Goal: Task Accomplishment & Management: Manage account settings

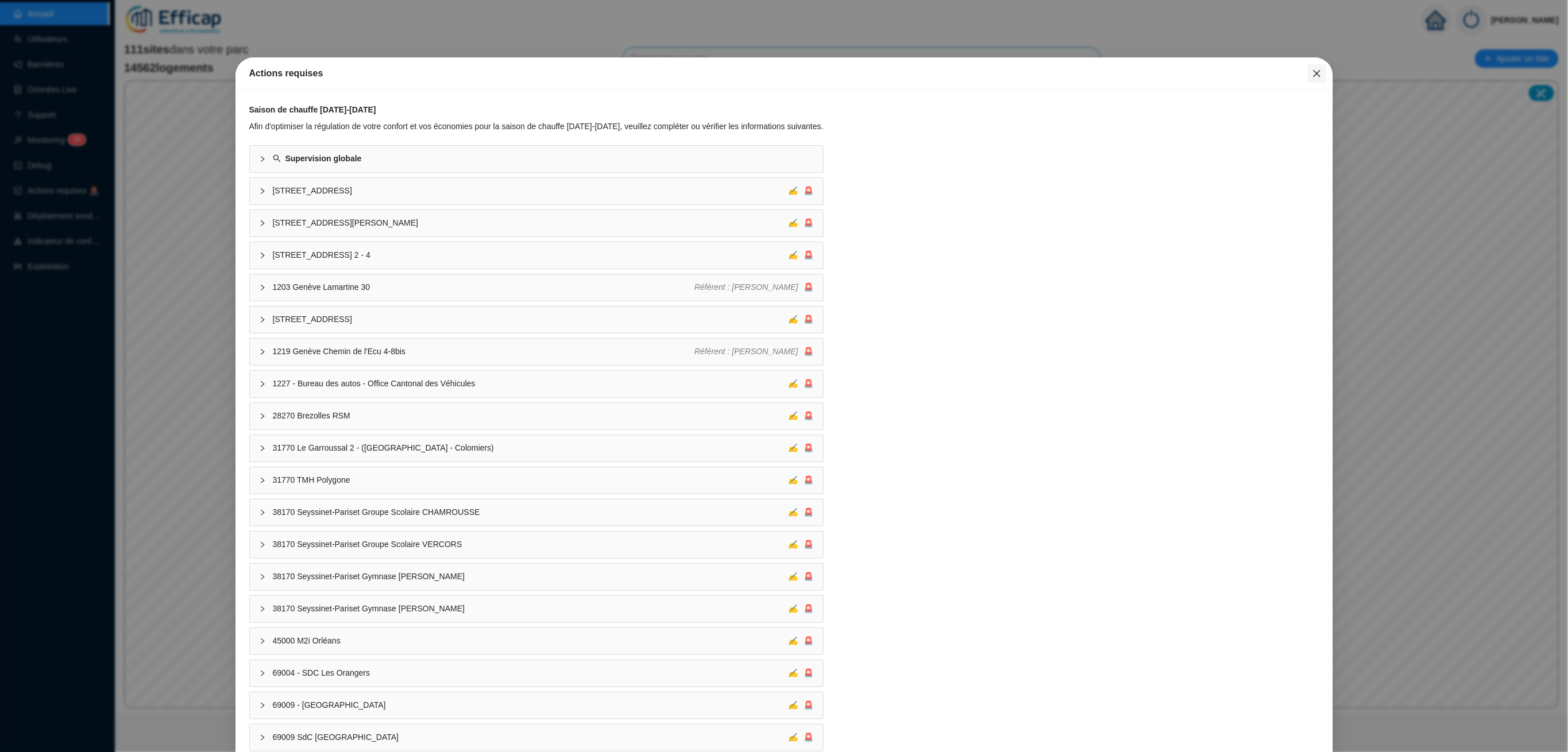
click at [1313, 72] on icon "close" at bounding box center [1316, 73] width 7 height 7
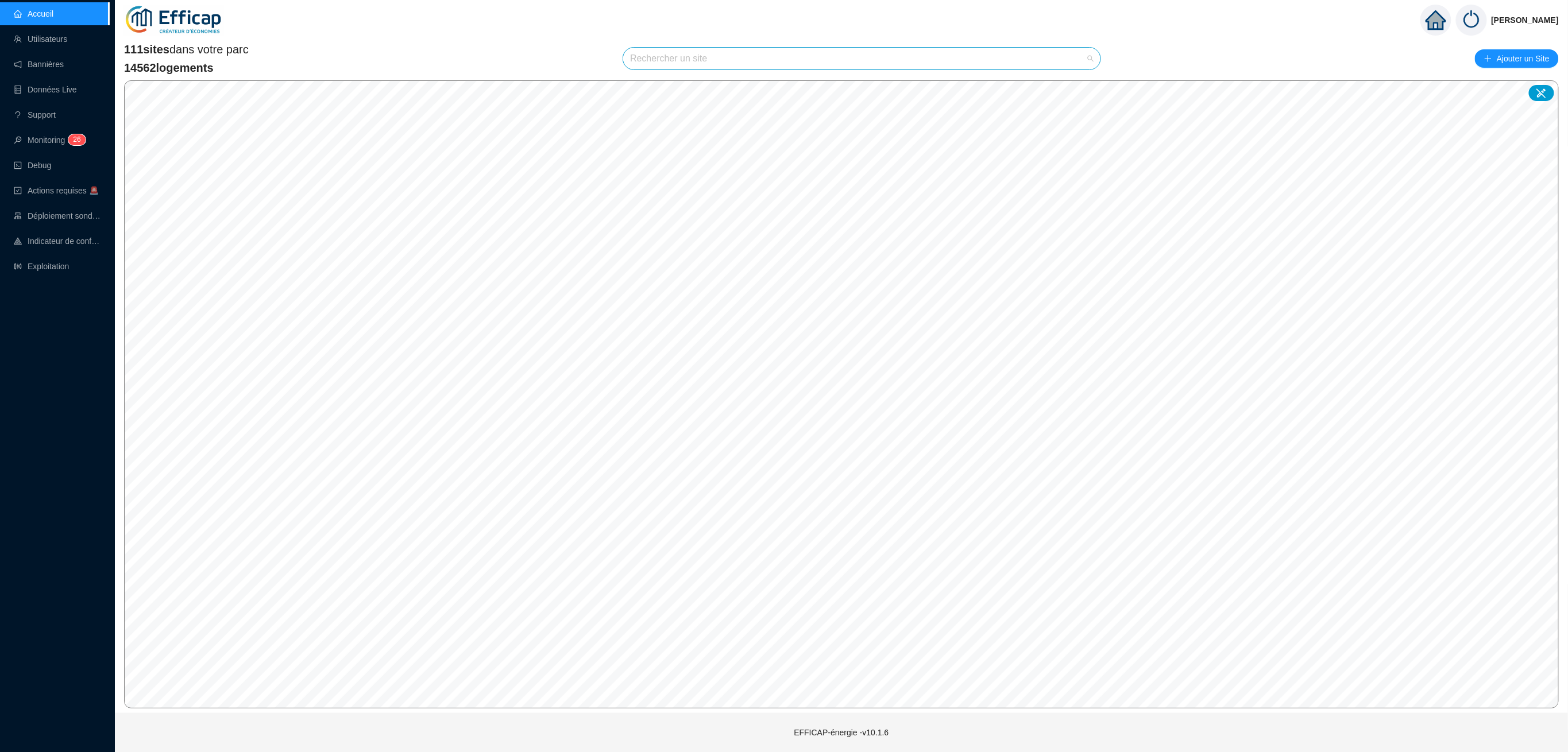
click at [644, 62] on input "search" at bounding box center [856, 58] width 453 height 22
type input "allée"
click at [26, 40] on link "Utilisateurs" at bounding box center [40, 39] width 53 height 9
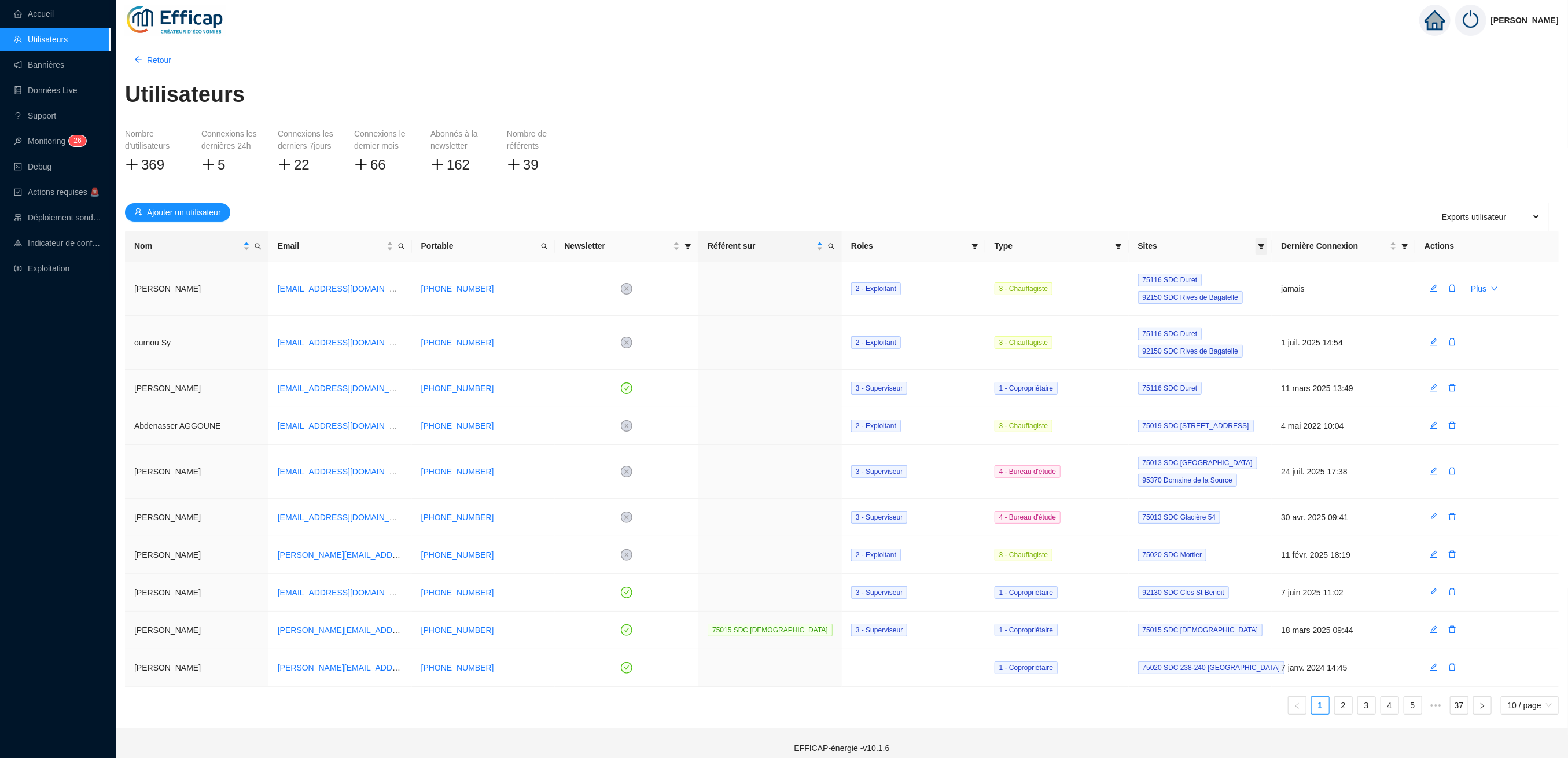
click at [1261, 246] on icon "filter" at bounding box center [1261, 246] width 7 height 7
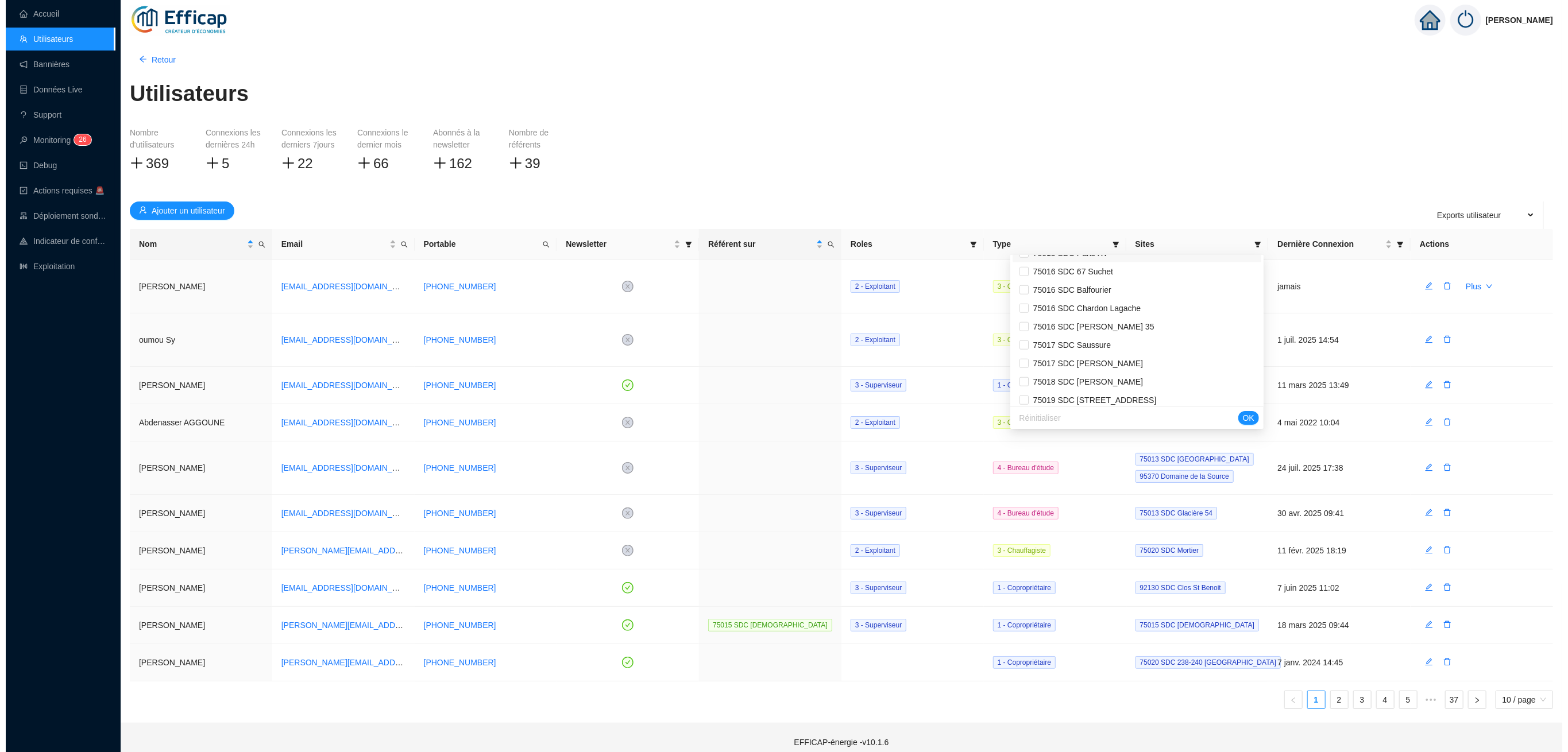
scroll to position [995, 0]
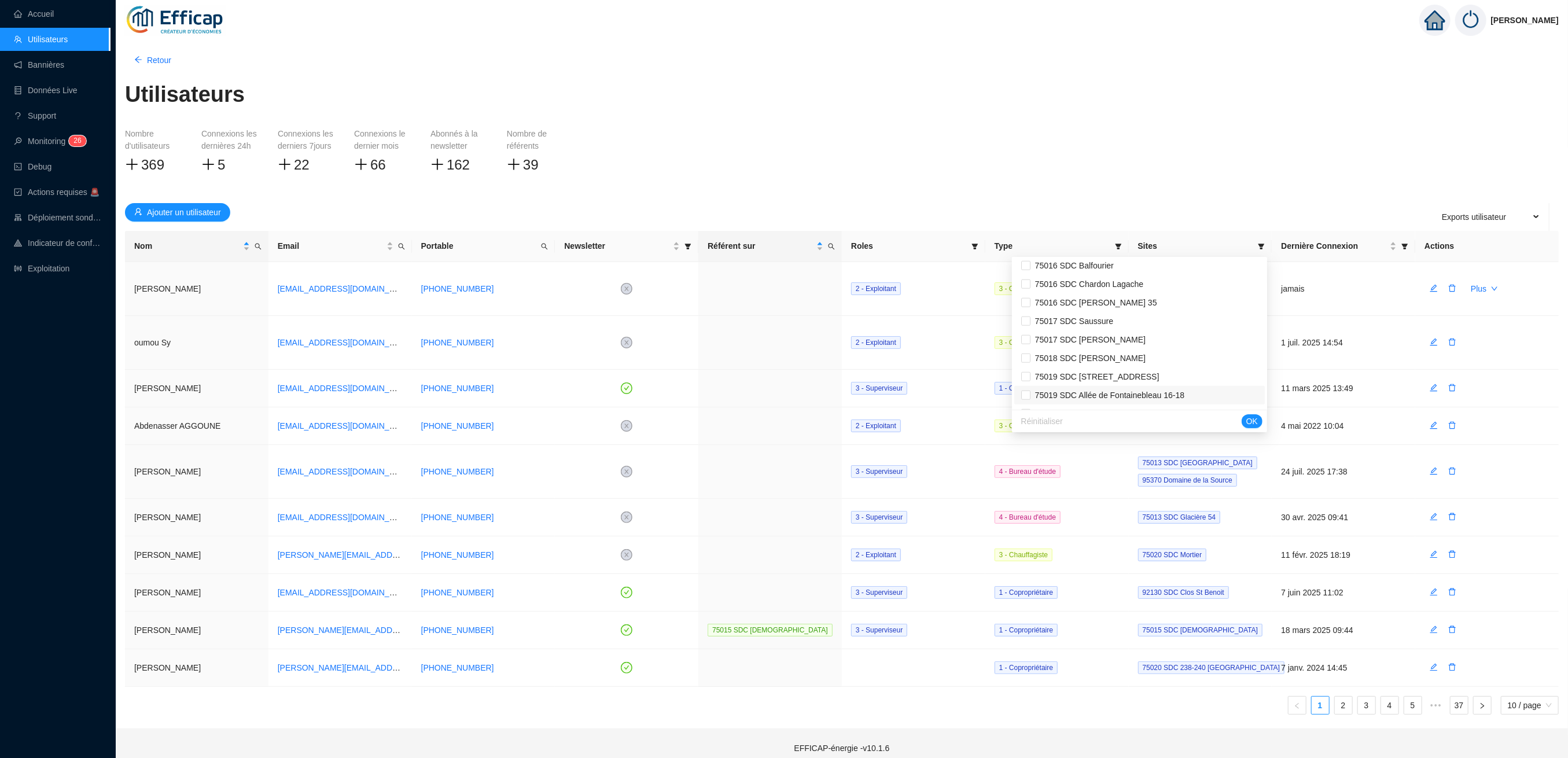
click at [1153, 395] on span "75019 SDC Allée de Fontainebleau 16-18" at bounding box center [1107, 395] width 154 height 9
checkbox input "true"
click at [1248, 421] on span "OK" at bounding box center [1252, 421] width 12 height 12
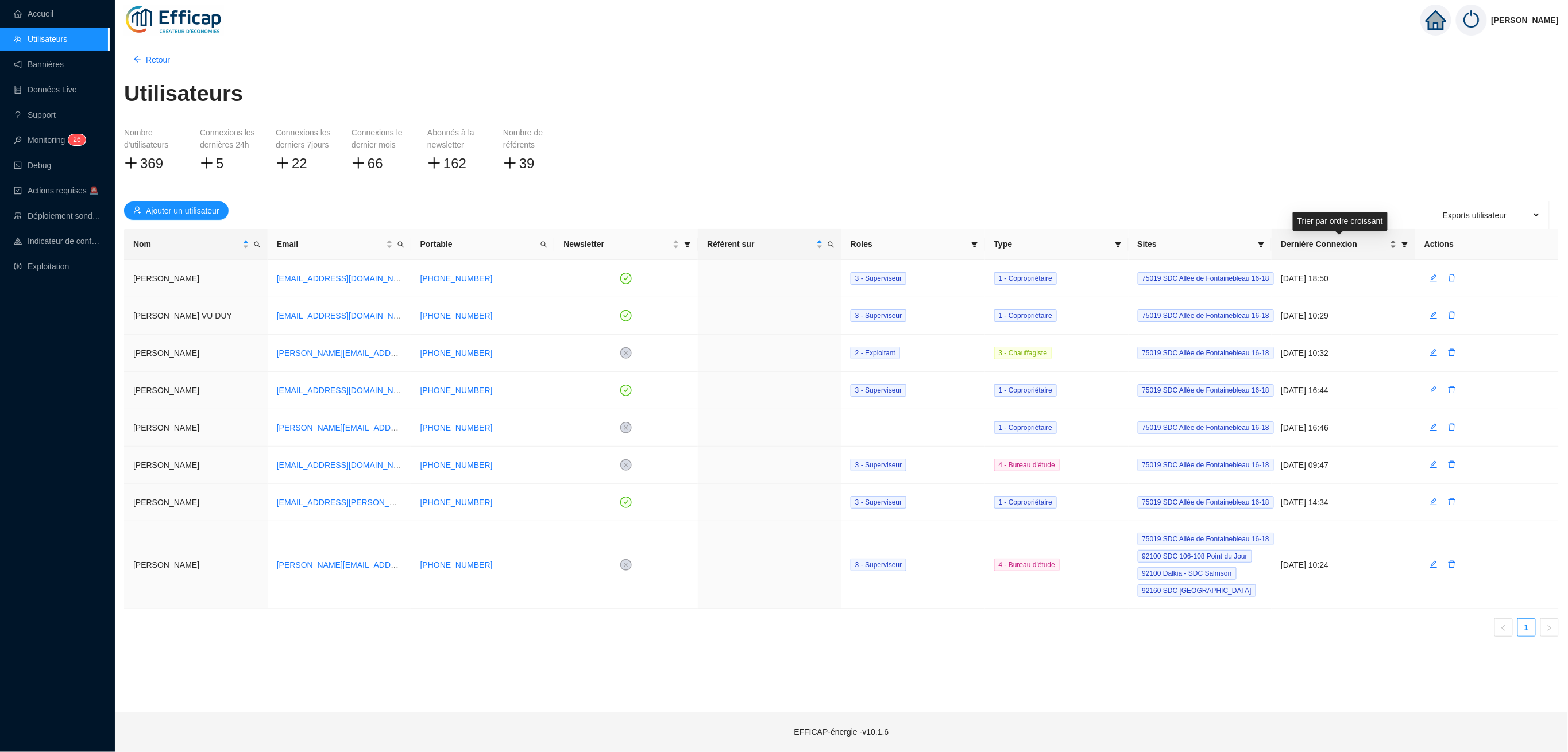
click at [1391, 238] on div "Dernière Connexion" at bounding box center [1339, 244] width 116 height 12
